Goal: Task Accomplishment & Management: Manage account settings

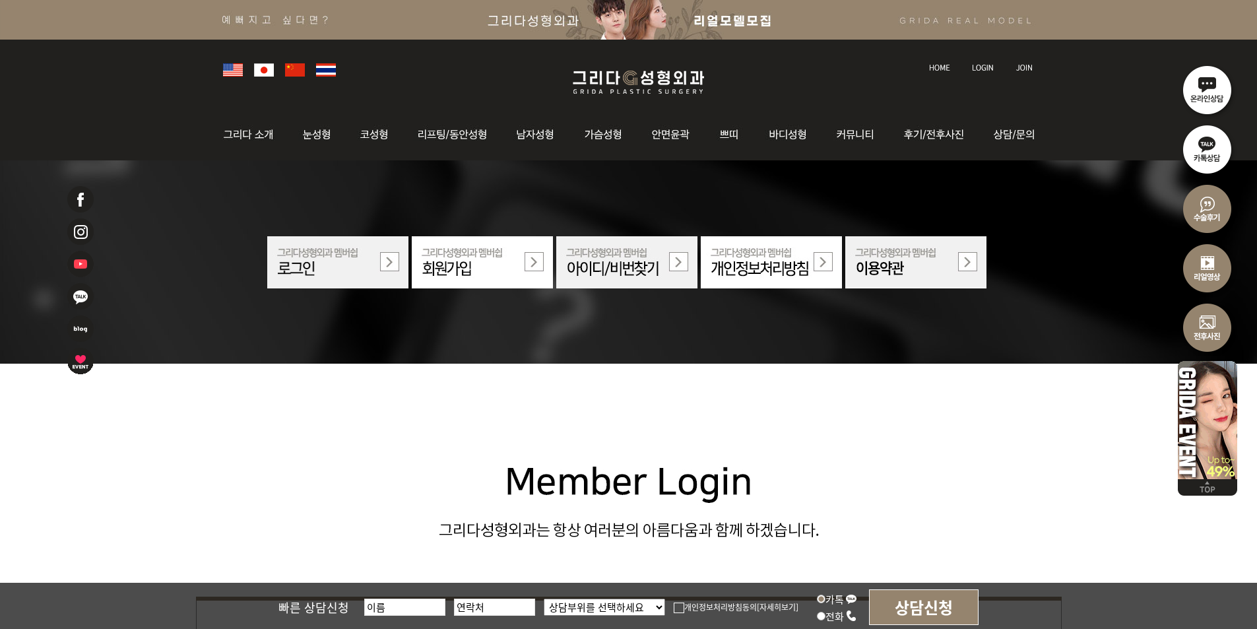
click at [968, 66] on li at bounding box center [983, 60] width 37 height 28
click at [982, 66] on img at bounding box center [983, 67] width 22 height 7
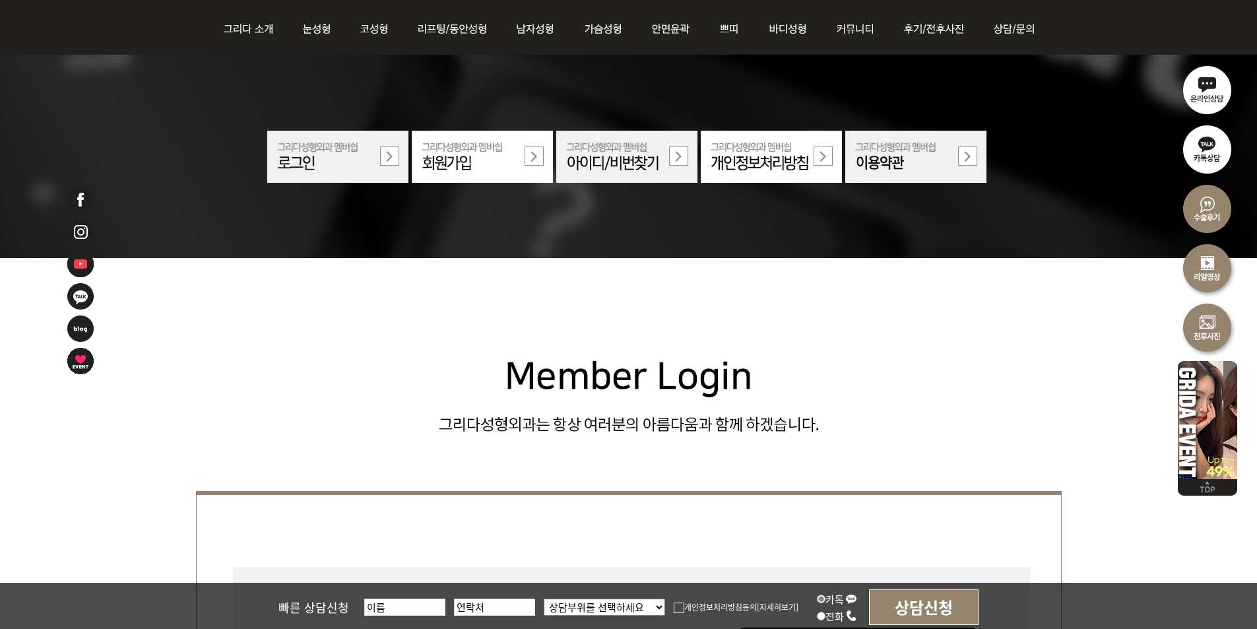
scroll to position [528, 0]
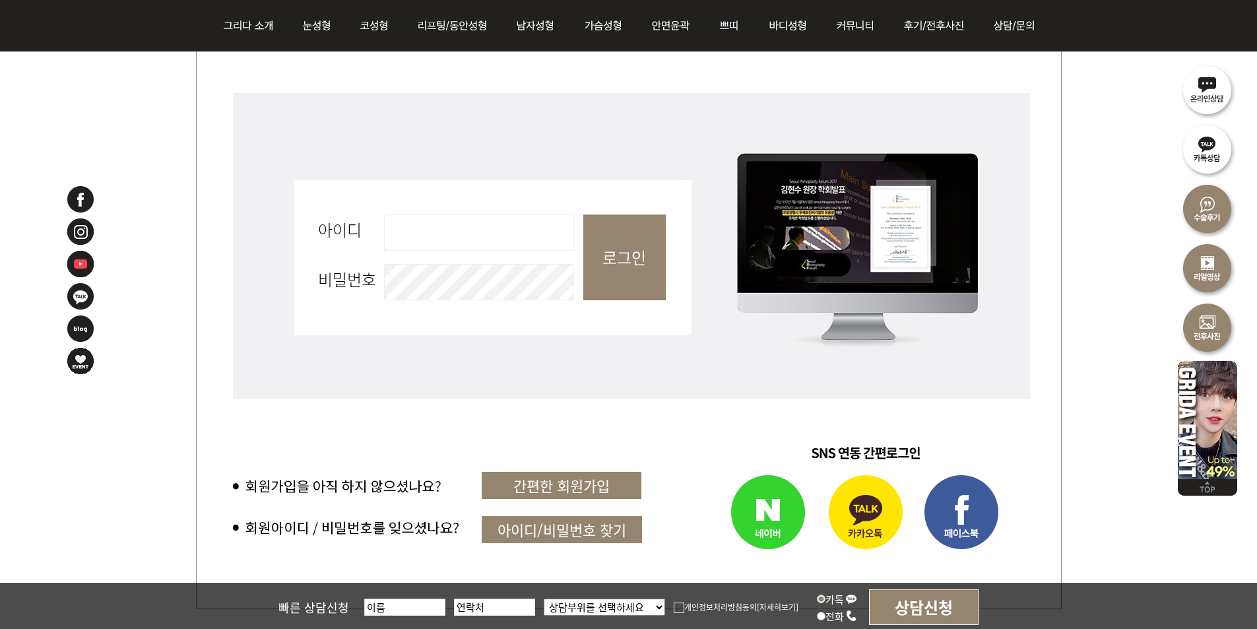
click at [482, 230] on input "아이디 필수" at bounding box center [479, 232] width 190 height 36
type input "admin"
click at [606, 253] on input "로그인" at bounding box center [624, 257] width 82 height 86
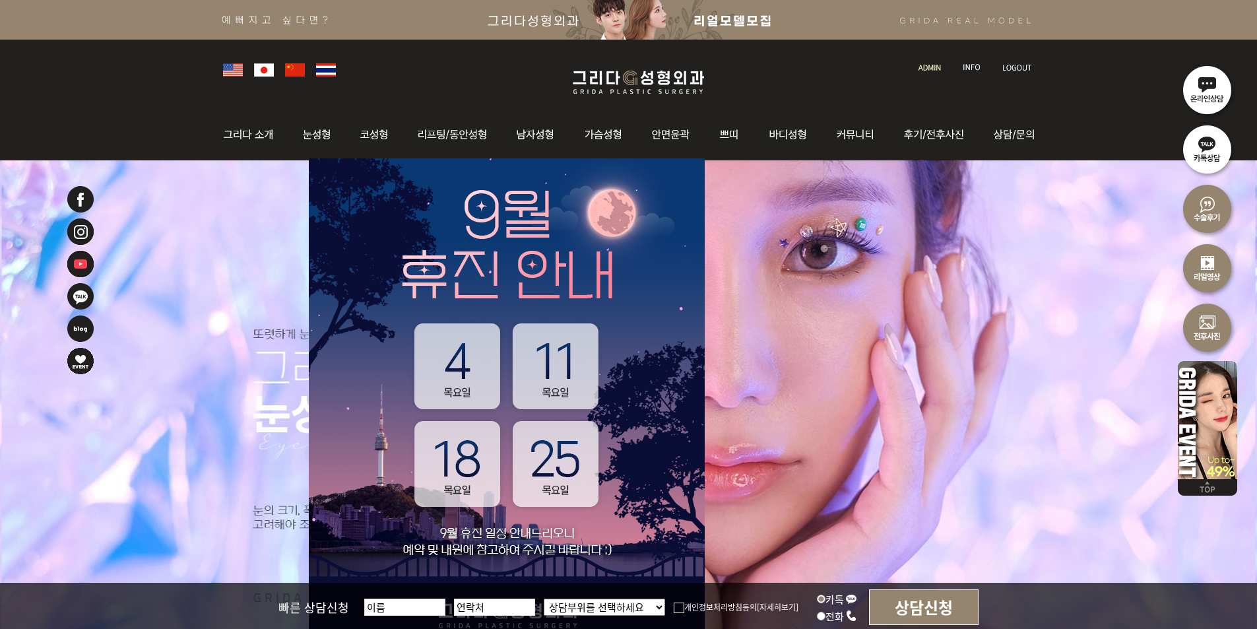
click at [932, 67] on img at bounding box center [929, 67] width 22 height 7
